Goal: Information Seeking & Learning: Learn about a topic

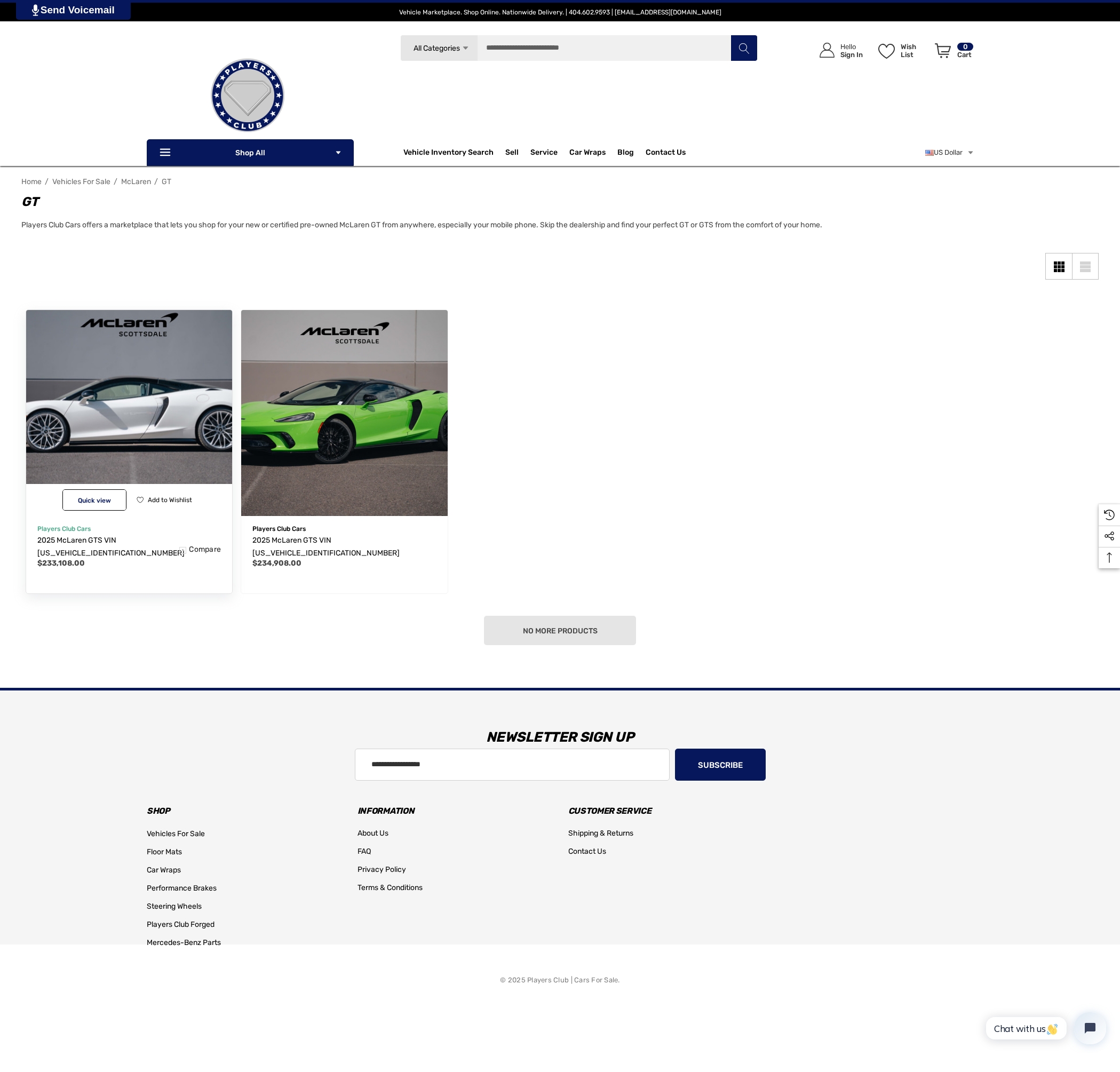
click at [141, 377] on img "2025 McLaren GTS VIN SBM22GCA6SW003427,$233,108.00\a" at bounding box center [129, 413] width 227 height 227
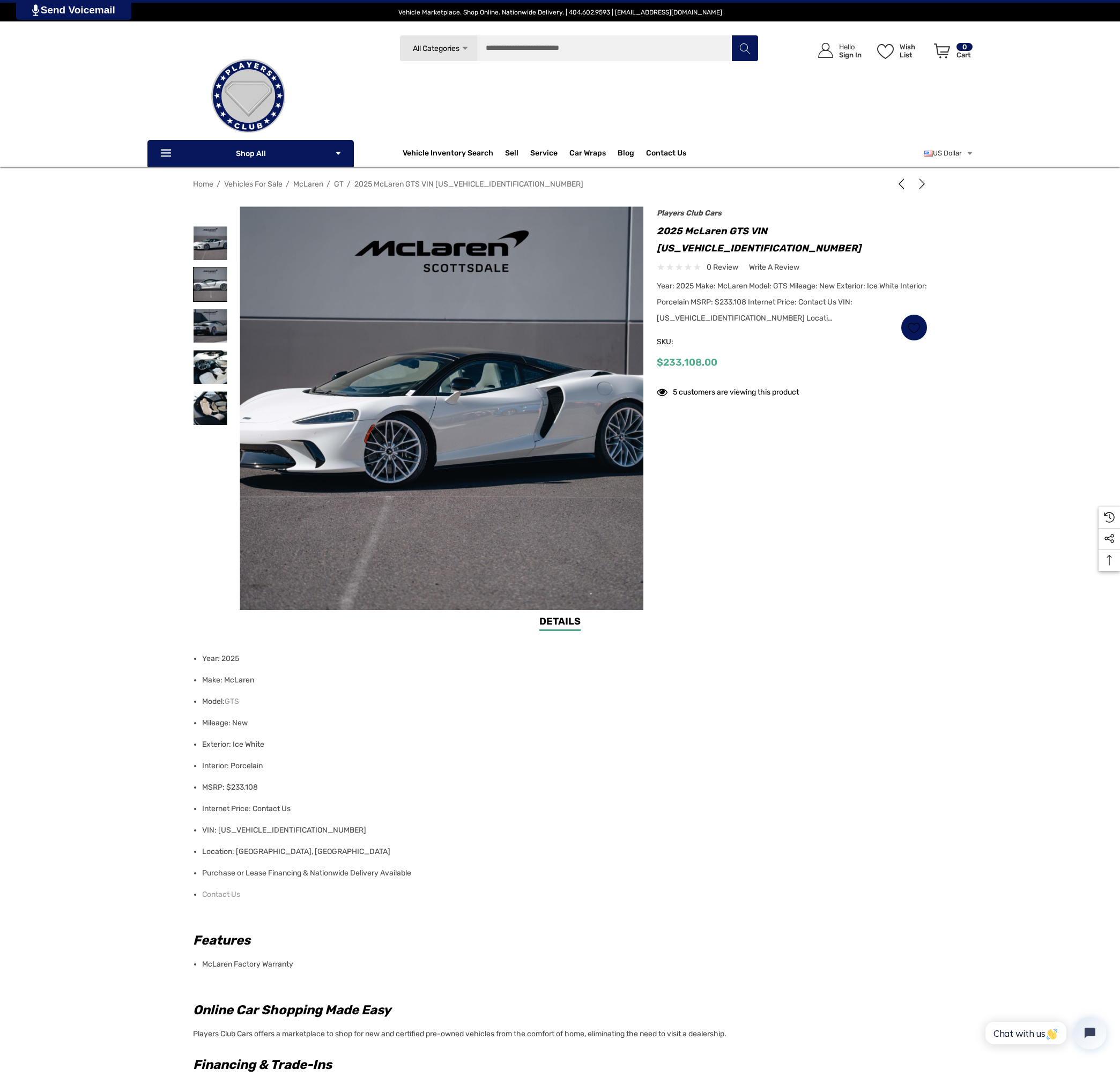
click at [202, 279] on img at bounding box center [210, 284] width 34 height 34
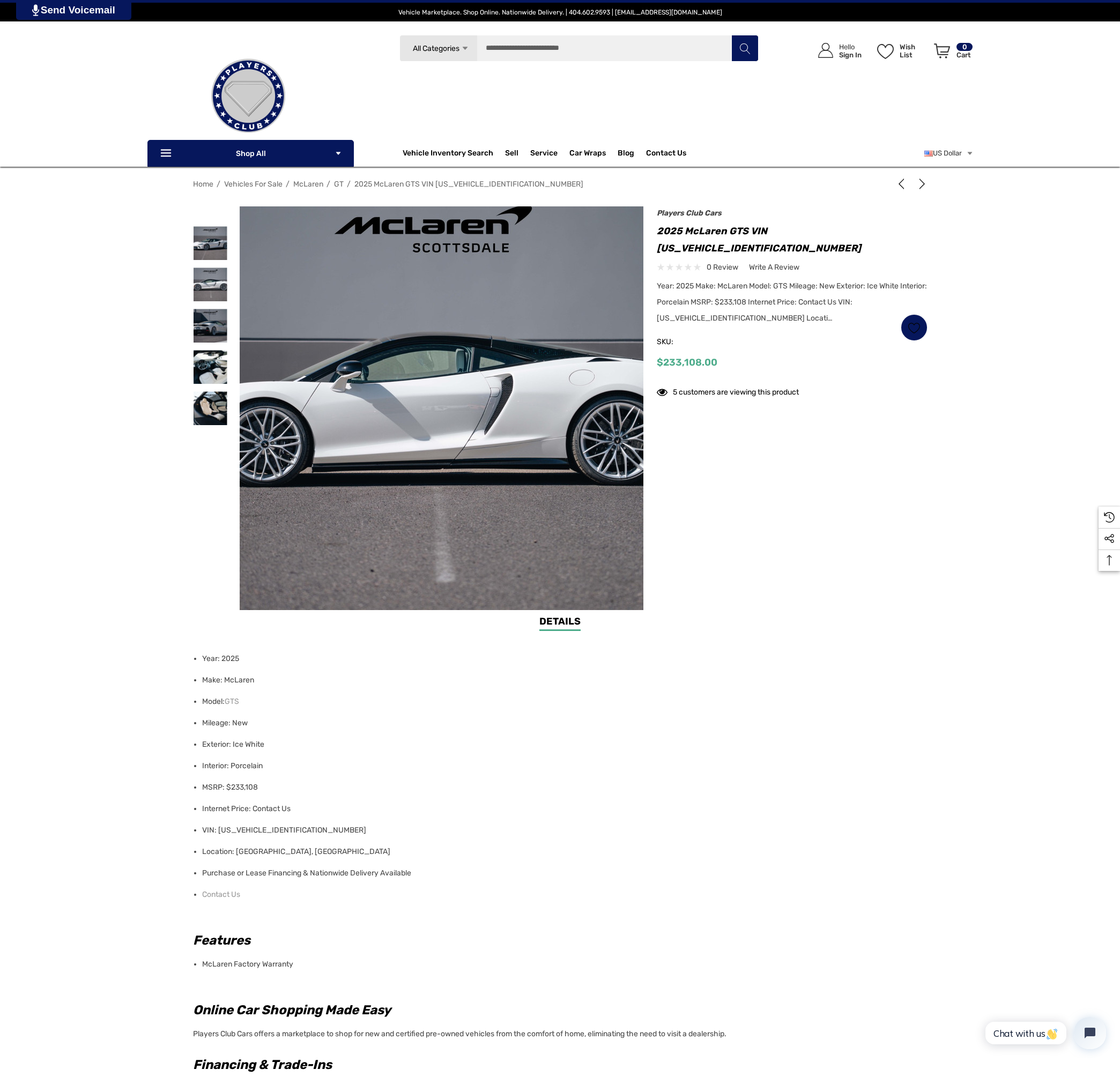
click at [453, 418] on img at bounding box center [433, 407] width 686 height 457
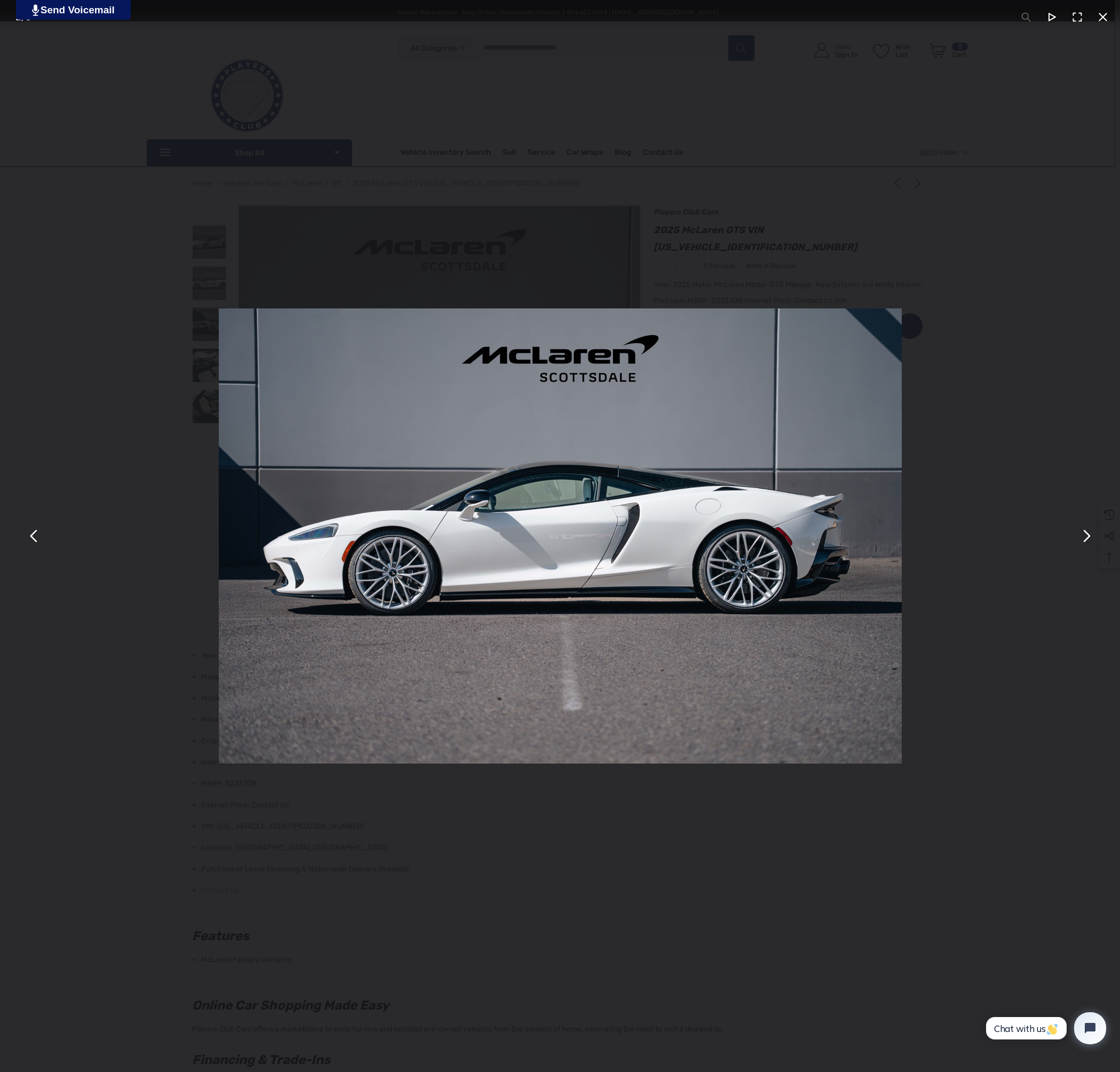
click at [1085, 543] on button "You can close this modal content with the ESC key" at bounding box center [1085, 536] width 25 height 25
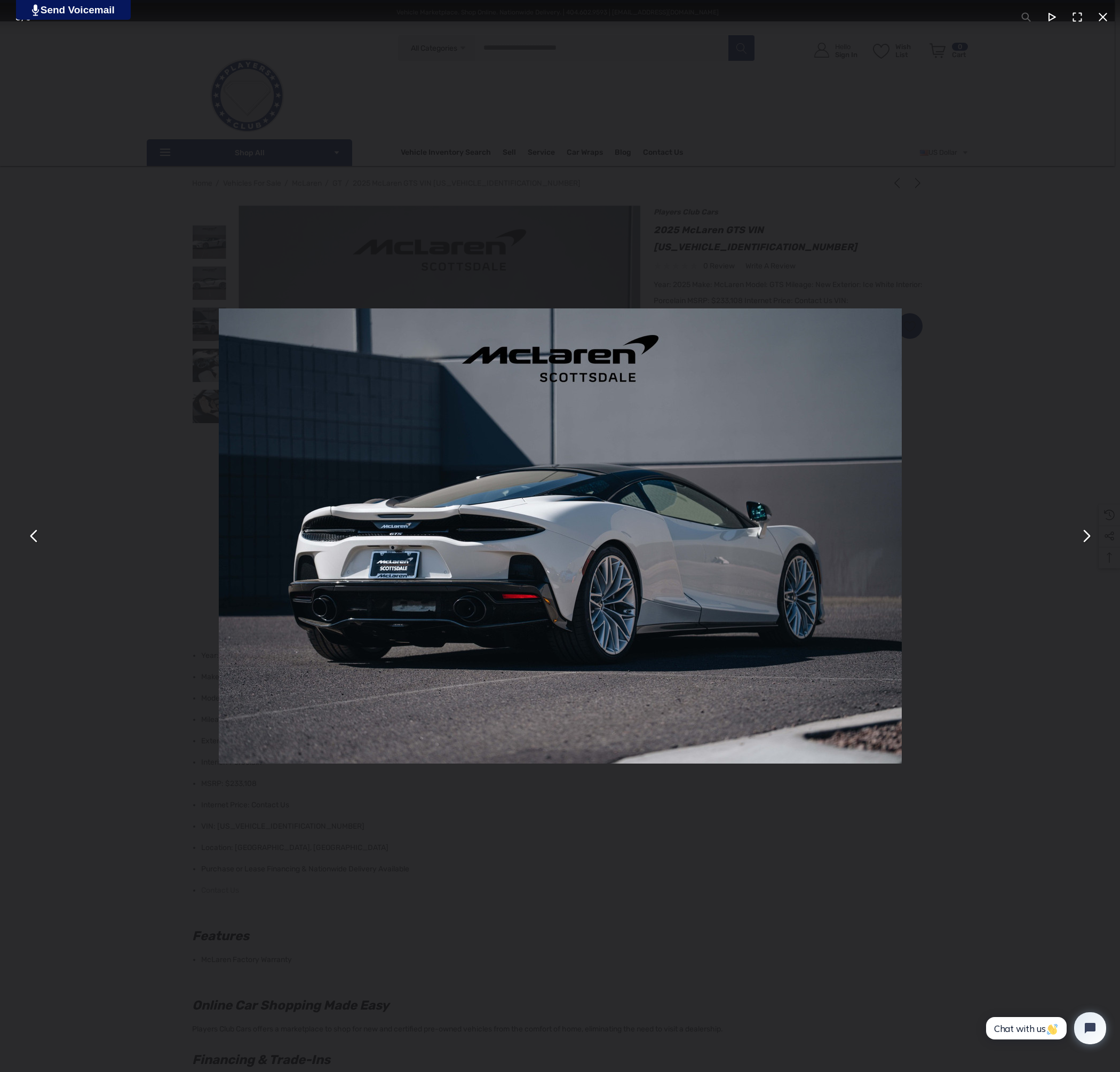
click at [1085, 544] on button "You can close this modal content with the ESC key" at bounding box center [1085, 536] width 25 height 25
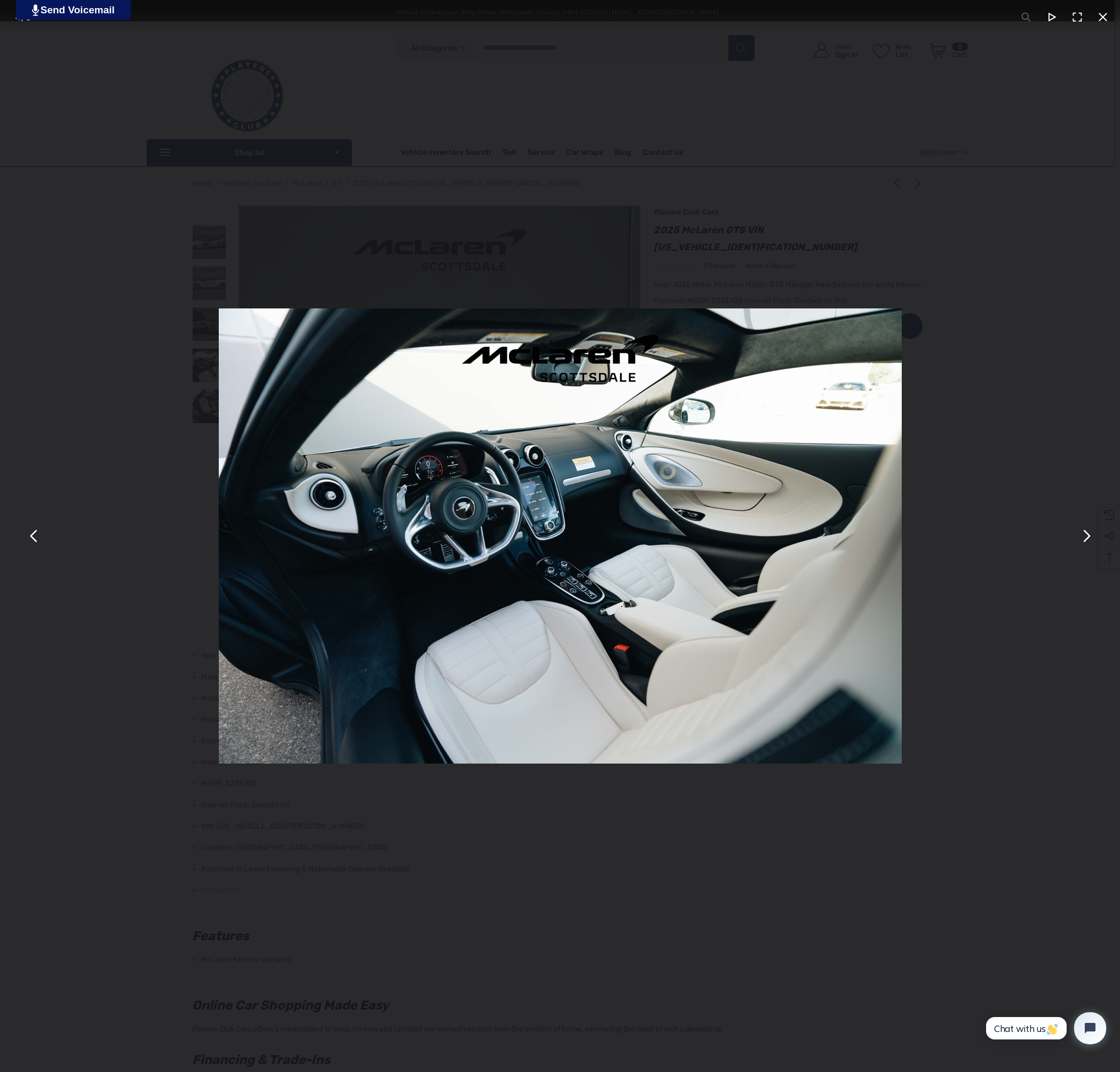
click at [1085, 544] on button "You can close this modal content with the ESC key" at bounding box center [1085, 536] width 25 height 25
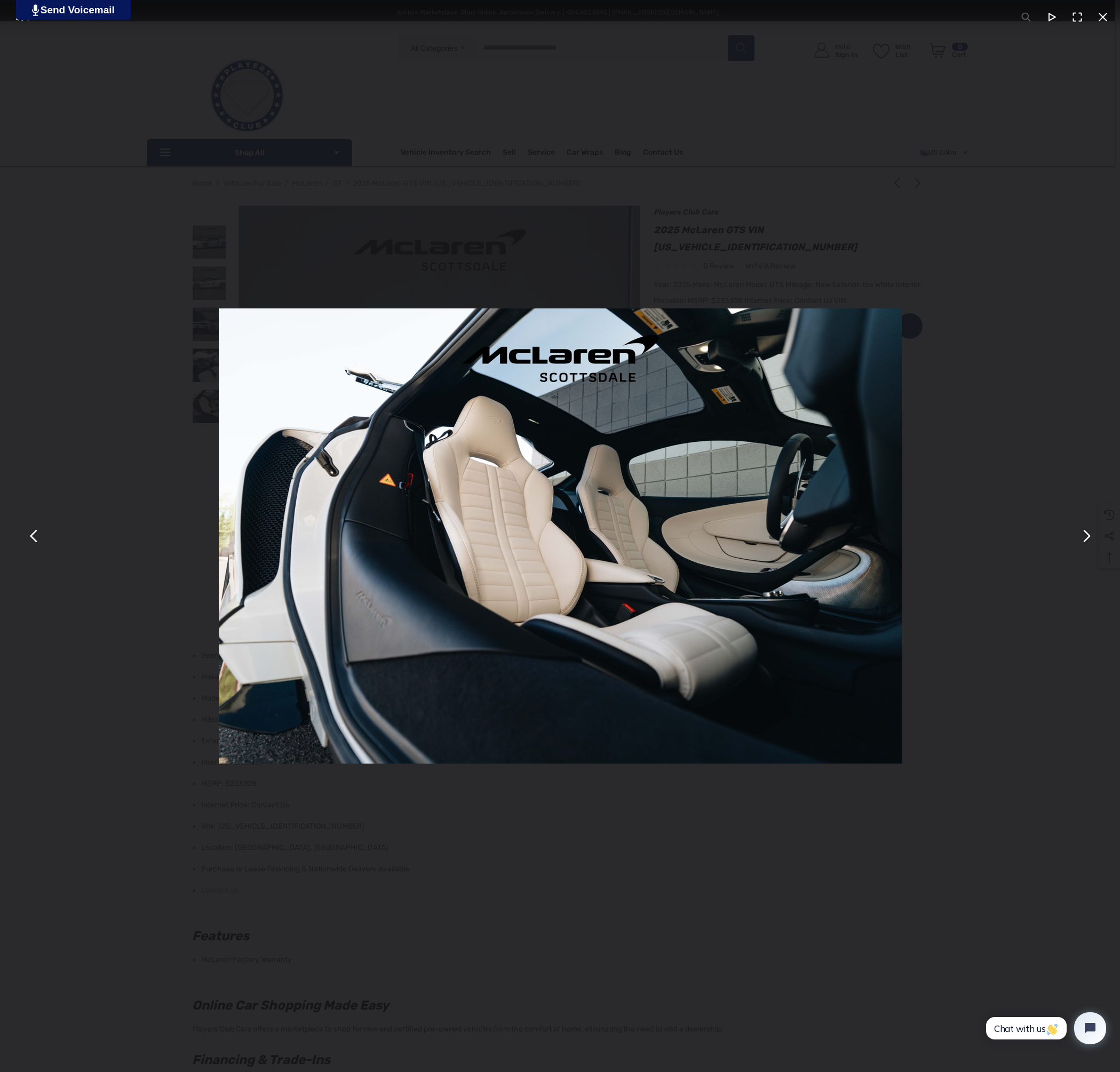
click at [1085, 544] on button "You can close this modal content with the ESC key" at bounding box center [1085, 536] width 25 height 25
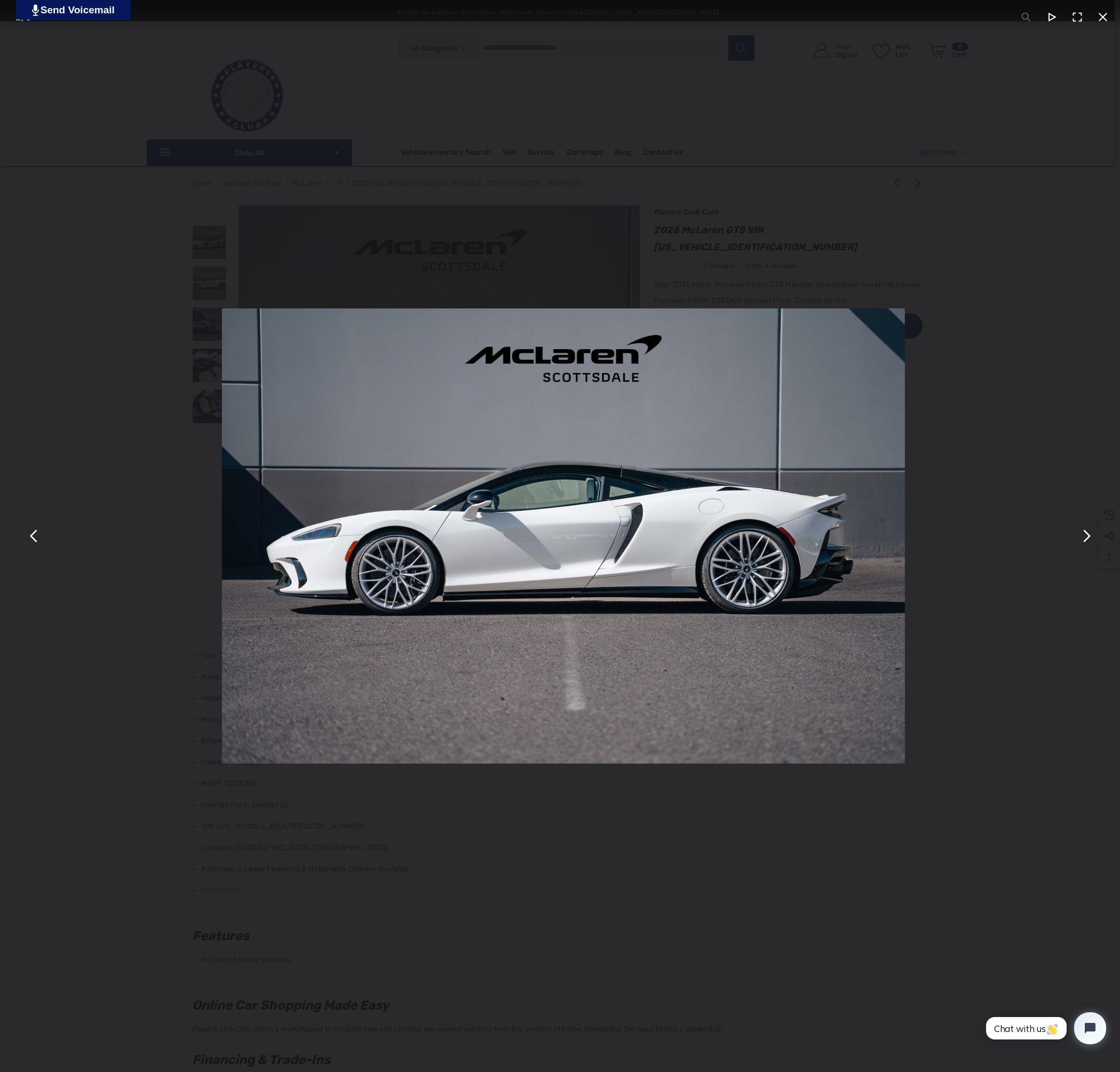
click at [1085, 544] on button "You can close this modal content with the ESC key" at bounding box center [1085, 536] width 25 height 25
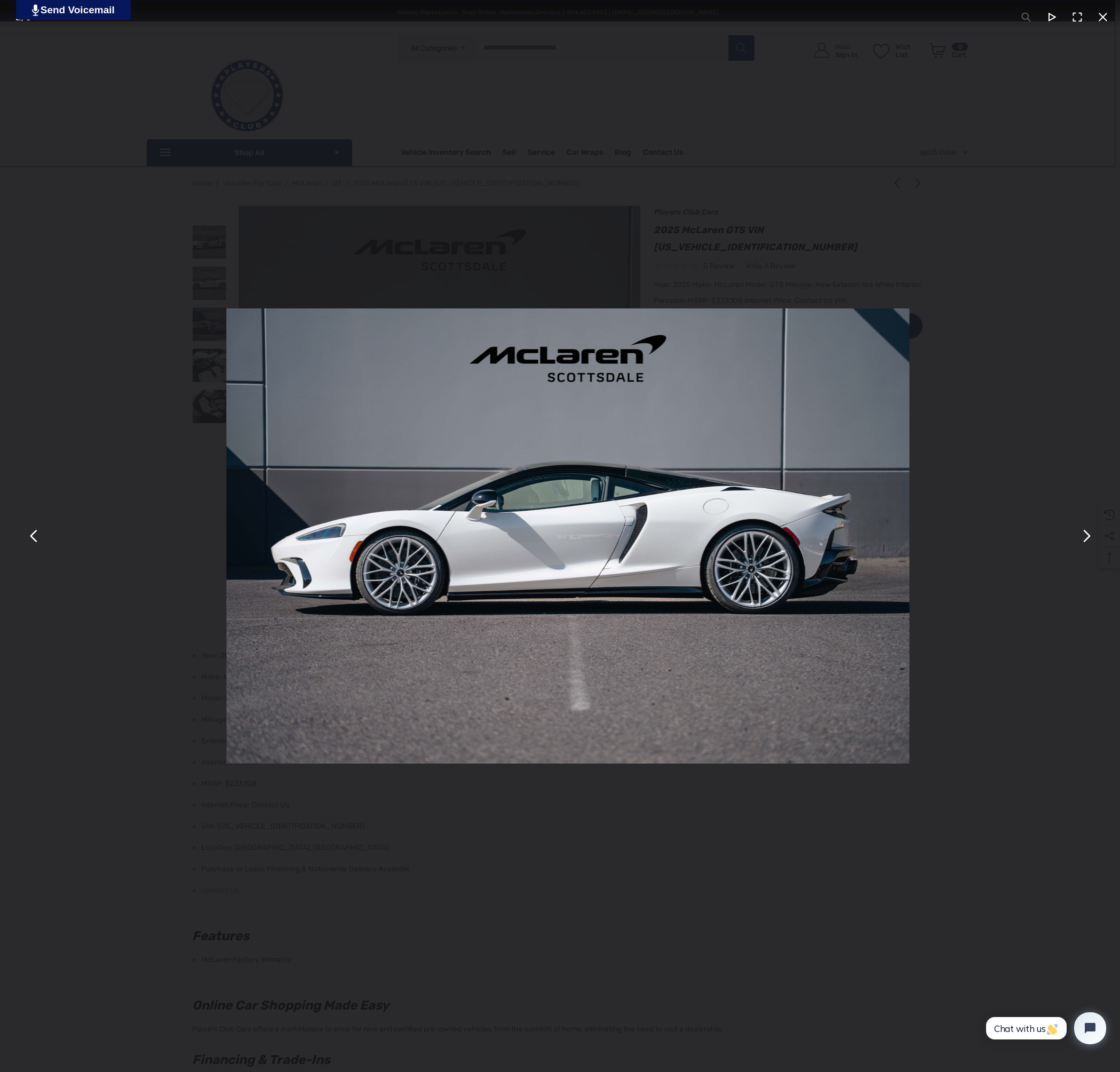
click at [1085, 544] on button "You can close this modal content with the ESC key" at bounding box center [1085, 536] width 25 height 25
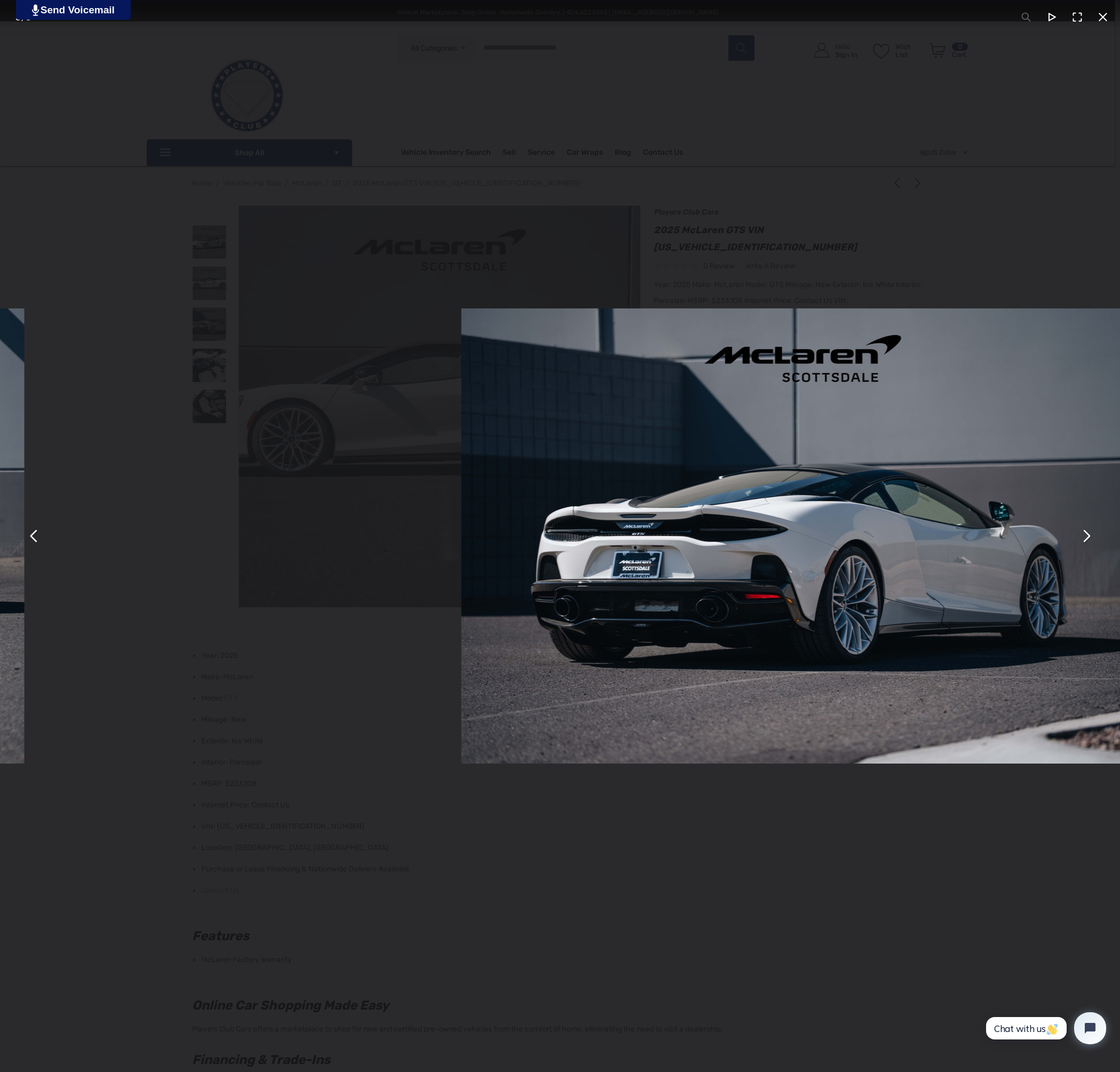
click at [1085, 544] on button "You can close this modal content with the ESC key" at bounding box center [1085, 536] width 25 height 25
